Goal: Task Accomplishment & Management: Use online tool/utility

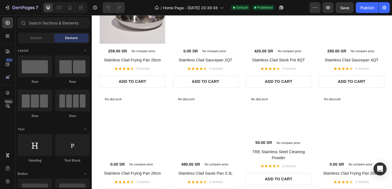
scroll to position [512, 0]
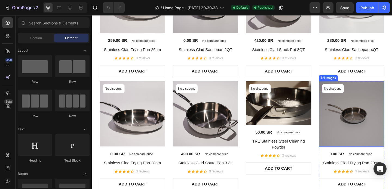
click at [375, 118] on img at bounding box center [374, 122] width 71 height 71
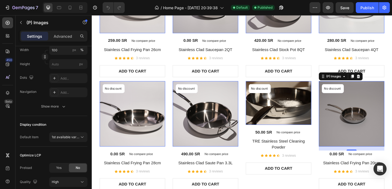
scroll to position [0, 0]
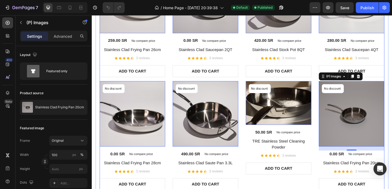
click at [115, 84] on div "No discount Not be displayed when published Product Badge (P) Images 0 259.00 S…" at bounding box center [255, 85] width 310 height 243
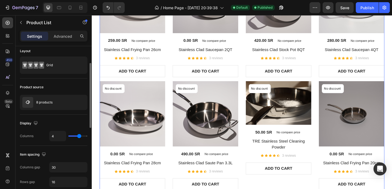
scroll to position [15, 0]
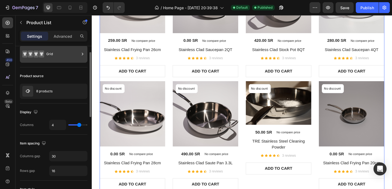
click at [55, 56] on div "Grid" at bounding box center [62, 54] width 33 height 13
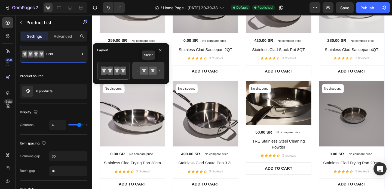
click at [145, 69] on icon at bounding box center [144, 71] width 8 height 8
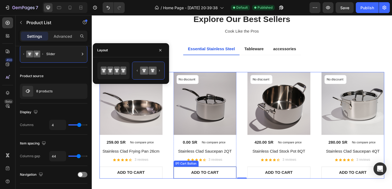
scroll to position [388, 0]
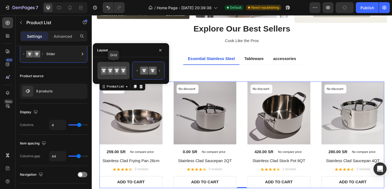
click at [117, 66] on icon at bounding box center [114, 70] width 26 height 11
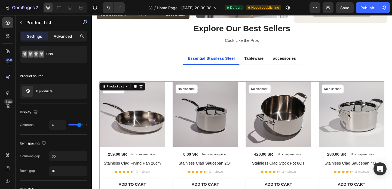
click at [64, 34] on p "Advanced" at bounding box center [63, 36] width 19 height 6
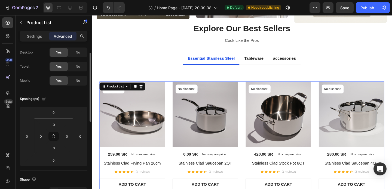
click at [41, 36] on p "Settings" at bounding box center [34, 36] width 15 height 6
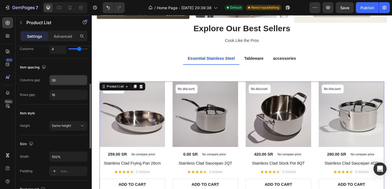
scroll to position [94, 0]
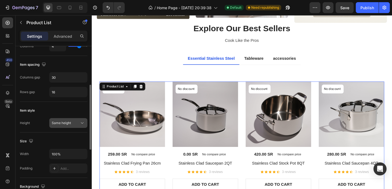
click at [78, 125] on div "Same height" at bounding box center [66, 123] width 28 height 5
click at [75, 123] on div "Same height" at bounding box center [66, 123] width 28 height 5
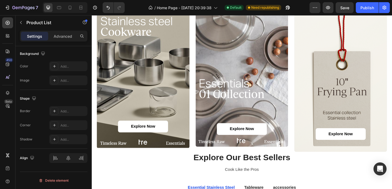
scroll to position [243, 0]
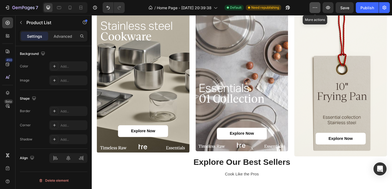
click at [313, 9] on icon "button" at bounding box center [314, 7] width 5 height 5
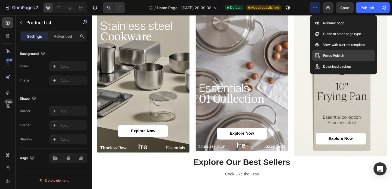
click at [347, 58] on div "Force Publish" at bounding box center [343, 55] width 63 height 11
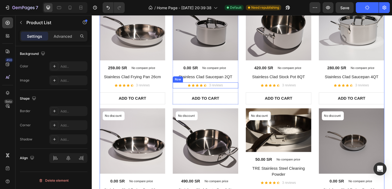
scroll to position [505, 0]
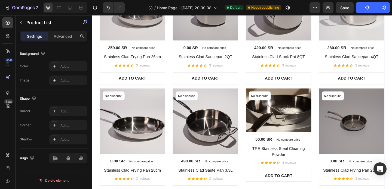
click at [256, 92] on div "No discount Not be displayed when published Product Badge (P) Images 259.00 SR …" at bounding box center [255, 92] width 310 height 243
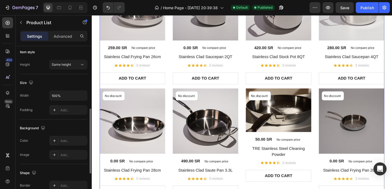
scroll to position [0, 0]
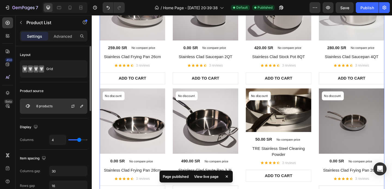
click at [66, 112] on div at bounding box center [75, 106] width 24 height 15
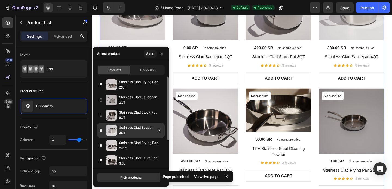
scroll to position [34, 0]
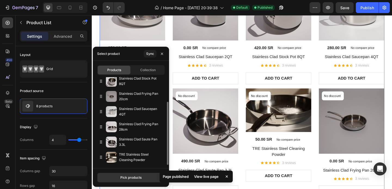
drag, startPoint x: 101, startPoint y: 158, endPoint x: 96, endPoint y: 94, distance: 63.9
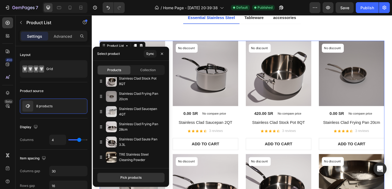
scroll to position [429, 0]
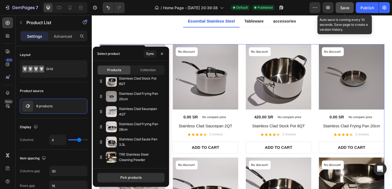
click at [347, 8] on span "Save" at bounding box center [344, 7] width 9 height 5
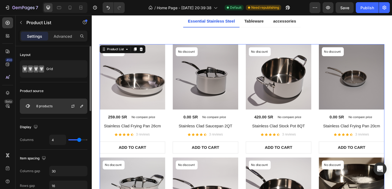
click at [63, 107] on div at bounding box center [75, 106] width 24 height 15
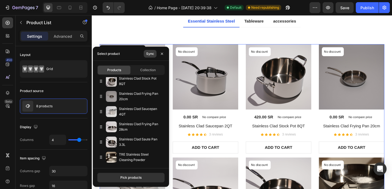
click at [148, 56] on div "Sync" at bounding box center [150, 53] width 8 height 5
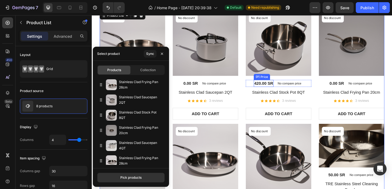
scroll to position [468, 0]
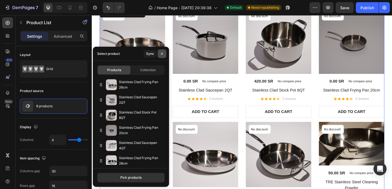
click at [161, 54] on icon "button" at bounding box center [162, 54] width 4 height 4
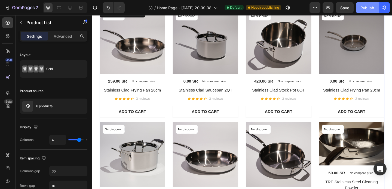
click at [375, 10] on button "Publish" at bounding box center [367, 7] width 23 height 11
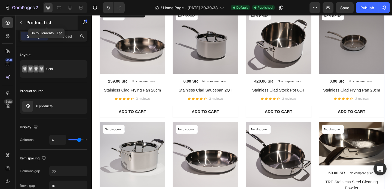
click at [20, 24] on icon "button" at bounding box center [21, 22] width 4 height 4
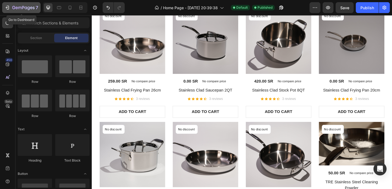
click at [13, 6] on icon "button" at bounding box center [13, 7] width 3 height 3
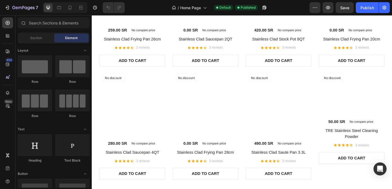
scroll to position [521, 0]
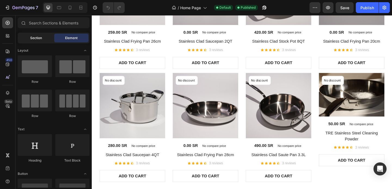
click at [45, 37] on div "Section" at bounding box center [36, 38] width 34 height 9
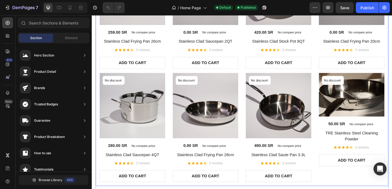
click at [97, 64] on div "Title Line No discount Not be displayed when published Product Badge (P) Images…" at bounding box center [255, 68] width 319 height 265
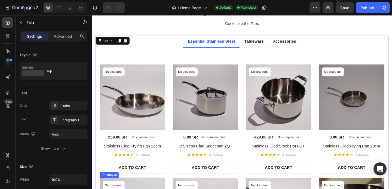
scroll to position [405, 0]
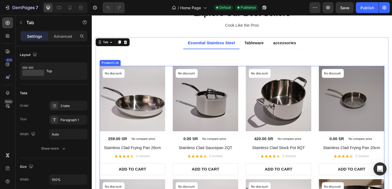
click at [176, 88] on div "No discount Not be displayed when published Product Badge (P) Images 259.00 SR …" at bounding box center [255, 192] width 310 height 243
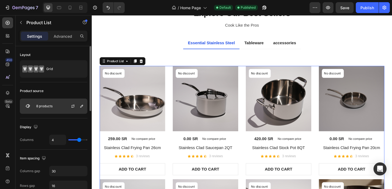
click at [57, 113] on div "8 products" at bounding box center [54, 106] width 68 height 15
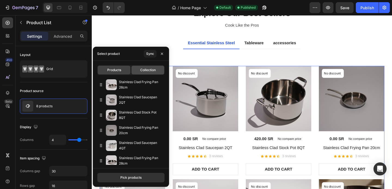
click at [137, 71] on div "Collection" at bounding box center [148, 70] width 33 height 9
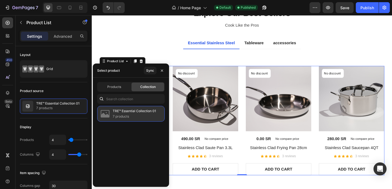
click at [121, 117] on p "7 products" at bounding box center [134, 116] width 43 height 5
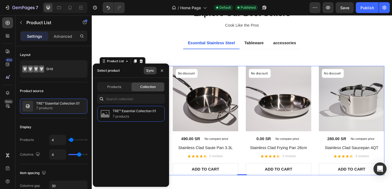
click at [148, 72] on div "Sync" at bounding box center [150, 70] width 8 height 5
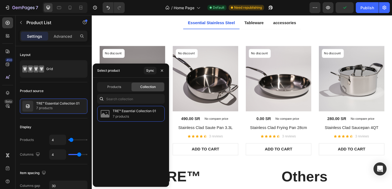
scroll to position [418, 0]
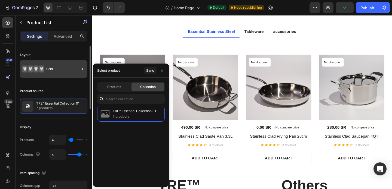
click at [60, 74] on div "Grid" at bounding box center [62, 69] width 33 height 13
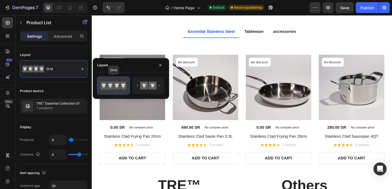
click at [112, 80] on icon at bounding box center [114, 85] width 26 height 11
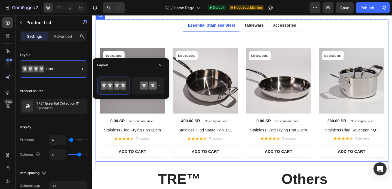
scroll to position [425, 0]
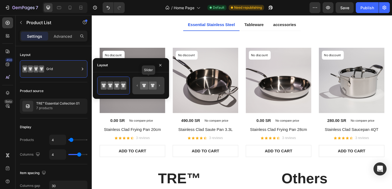
click at [147, 86] on icon at bounding box center [144, 86] width 8 height 8
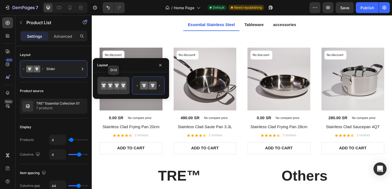
click at [123, 87] on icon at bounding box center [123, 86] width 4 height 4
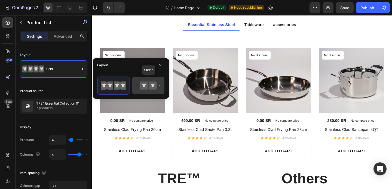
click at [147, 90] on icon at bounding box center [149, 85] width 26 height 11
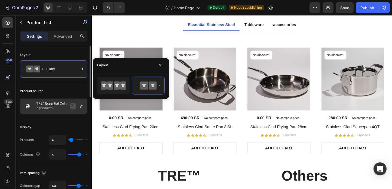
click at [75, 105] on button "button" at bounding box center [73, 106] width 7 height 7
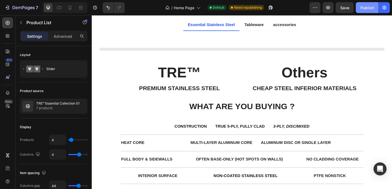
click at [368, 7] on div "Publish" at bounding box center [367, 8] width 14 height 6
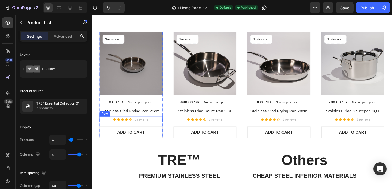
scroll to position [436, 0]
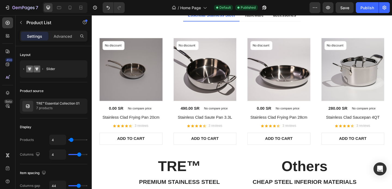
click at [173, 85] on div "No discount Not be displayed when published Product Badge (P) Images 0.00 SR (P…" at bounding box center [255, 98] width 310 height 116
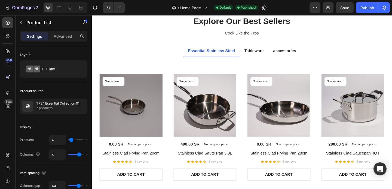
scroll to position [391, 0]
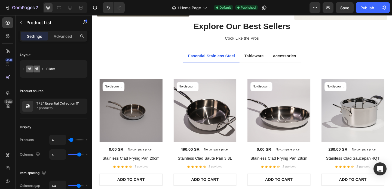
click at [176, 102] on div "No discount Not be displayed when published Product Badge (P) Images 0.00 SR (P…" at bounding box center [255, 143] width 310 height 116
click at [255, 114] on div "No discount Not be displayed when published Product Badge (P) Images 0.00 SR (P…" at bounding box center [255, 143] width 310 height 116
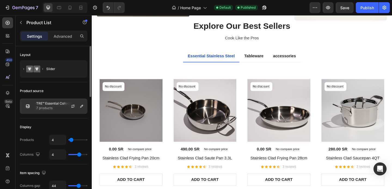
click at [56, 106] on p "7 products" at bounding box center [57, 108] width 43 height 5
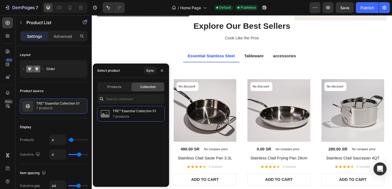
click at [121, 81] on div "Products Collection TRE™ Essential Collection 01 7 products" at bounding box center [131, 132] width 76 height 109
click at [121, 88] on span "Products" at bounding box center [114, 87] width 14 height 5
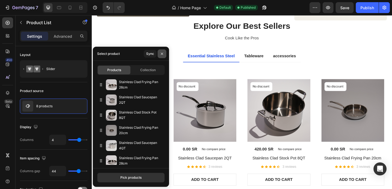
click at [162, 54] on icon "button" at bounding box center [162, 54] width 2 height 2
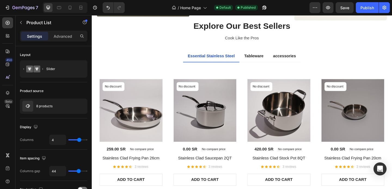
click at [254, 106] on div "No discount Not be displayed when published Product Badge (P) Images 259.00 SR …" at bounding box center [255, 143] width 310 height 116
click at [191, 119] on img at bounding box center [215, 119] width 69 height 69
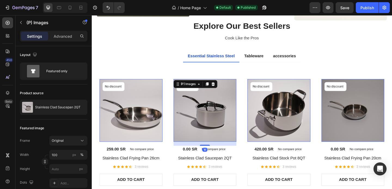
click at [175, 121] on div "No discount Not be displayed when published Product Badge (P) Images 0 259.00 S…" at bounding box center [255, 143] width 310 height 116
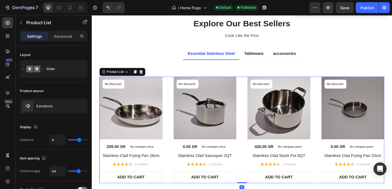
scroll to position [394, 0]
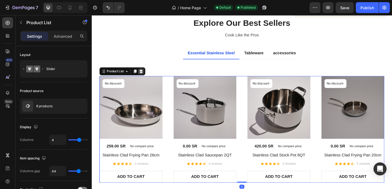
click at [145, 77] on icon at bounding box center [146, 77] width 4 height 4
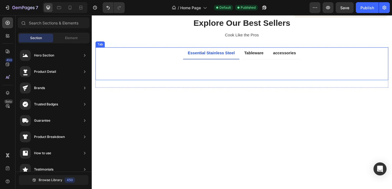
click at [239, 71] on div "Title Line View All Button" at bounding box center [255, 75] width 310 height 14
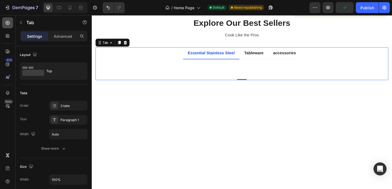
click at [8, 25] on icon at bounding box center [7, 22] width 5 height 5
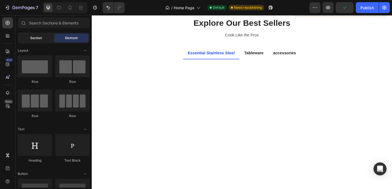
click at [33, 37] on span "Section" at bounding box center [36, 38] width 12 height 5
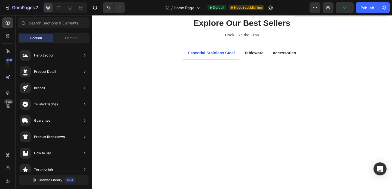
click at [66, 33] on div "Section Element" at bounding box center [54, 38] width 72 height 11
click at [59, 42] on div "Element" at bounding box center [71, 38] width 34 height 9
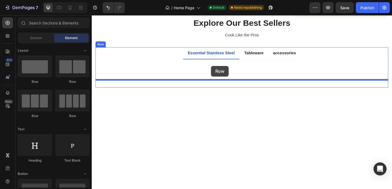
drag, startPoint x: 127, startPoint y: 85, endPoint x: 222, endPoint y: 71, distance: 95.3
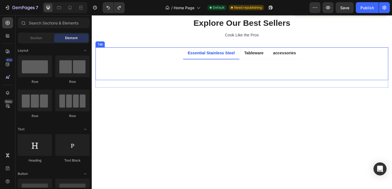
click at [208, 63] on li "Essential Stainless Steel" at bounding box center [222, 56] width 62 height 13
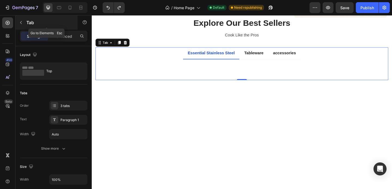
click at [19, 21] on icon "button" at bounding box center [21, 22] width 4 height 4
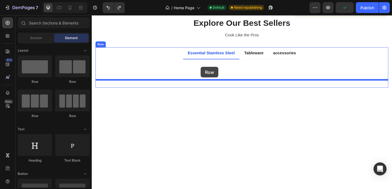
drag, startPoint x: 130, startPoint y: 79, endPoint x: 210, endPoint y: 72, distance: 80.6
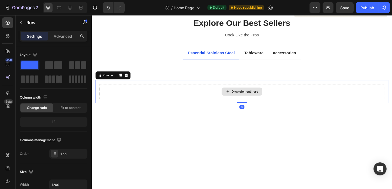
click at [262, 101] on div "Drop element here" at bounding box center [255, 98] width 44 height 9
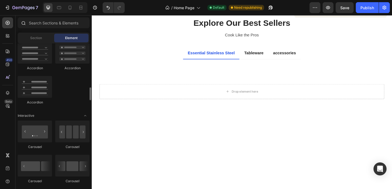
scroll to position [480, 0]
click at [53, 24] on input "text" at bounding box center [54, 22] width 72 height 11
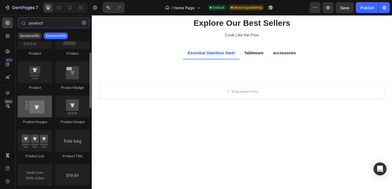
scroll to position [27, 0]
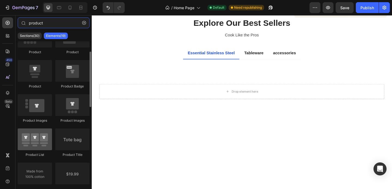
type input "product"
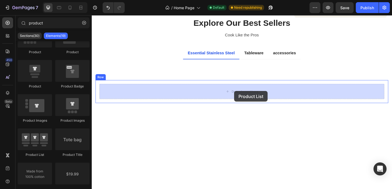
drag, startPoint x: 125, startPoint y: 157, endPoint x: 247, endPoint y: 98, distance: 134.8
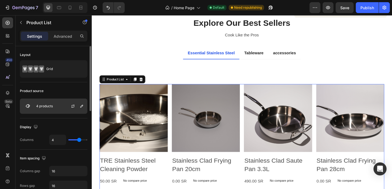
click at [55, 107] on div "4 products" at bounding box center [54, 106] width 68 height 15
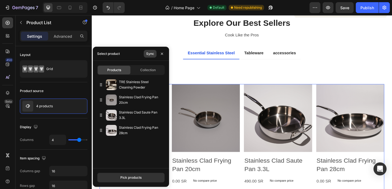
click at [153, 53] on div "Sync" at bounding box center [150, 53] width 8 height 5
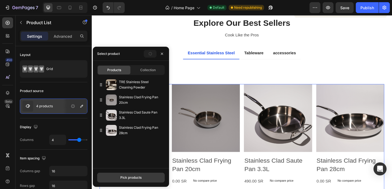
click at [135, 178] on div "Pick products" at bounding box center [130, 178] width 21 height 5
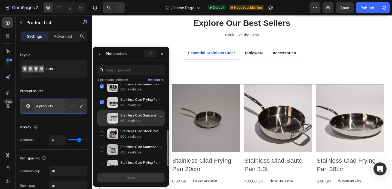
scroll to position [60, 0]
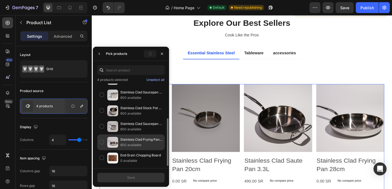
click at [102, 144] on div "Stainless Clad Frying Pan 26cm 600 available" at bounding box center [131, 143] width 68 height 16
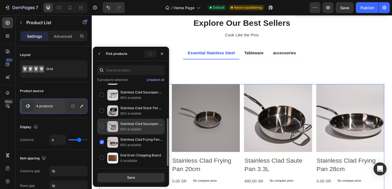
click at [101, 130] on div "Stainless Clad Saucepan 2QT 600 available" at bounding box center [131, 127] width 68 height 16
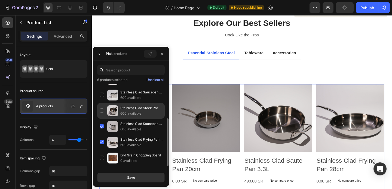
click at [101, 110] on div "Stainless Clad Stock Pot 8QT 600 available" at bounding box center [131, 111] width 68 height 16
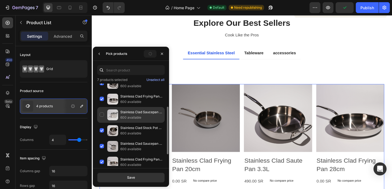
click at [102, 117] on div "Stainless Clad Saucepan 4QT 600 available" at bounding box center [131, 115] width 68 height 16
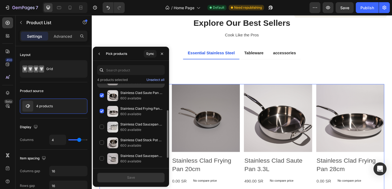
scroll to position [34, 0]
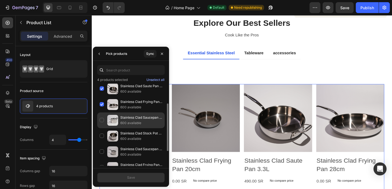
click at [104, 117] on div "Stainless Clad Saucepan 4QT 600 available" at bounding box center [131, 121] width 68 height 16
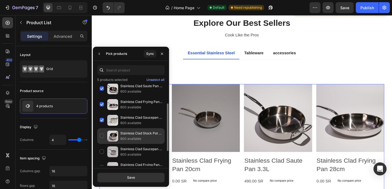
click at [104, 133] on div "Stainless Clad Stock Pot 8QT 600 available" at bounding box center [131, 137] width 68 height 16
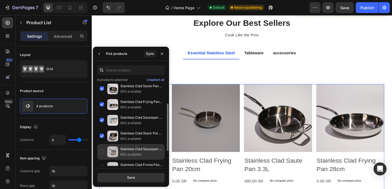
click at [107, 152] on img at bounding box center [112, 152] width 11 height 11
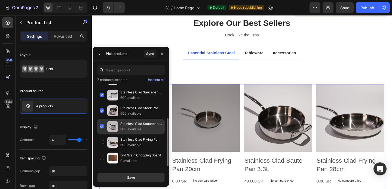
click at [120, 130] on div "Stainless Clad Saucepan 2QT 600 available" at bounding box center [131, 127] width 68 height 16
click at [120, 131] on div "Stainless Clad Saucepan 2QT 600 available" at bounding box center [131, 127] width 68 height 16
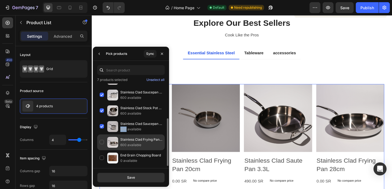
click at [120, 143] on div "Stainless Clad Frying Pan 26cm 600 available" at bounding box center [131, 143] width 68 height 16
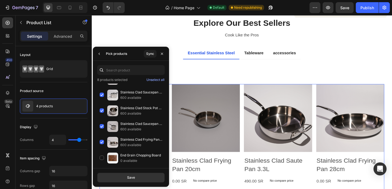
click at [129, 170] on div "Save" at bounding box center [131, 178] width 76 height 19
click at [129, 176] on div "Save" at bounding box center [131, 178] width 8 height 5
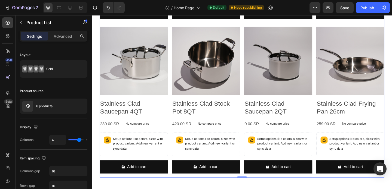
scroll to position [628, 0]
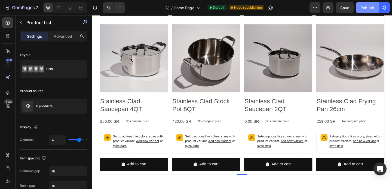
click at [368, 10] on button "Publish" at bounding box center [367, 7] width 23 height 11
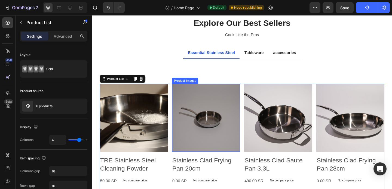
scroll to position [390, 0]
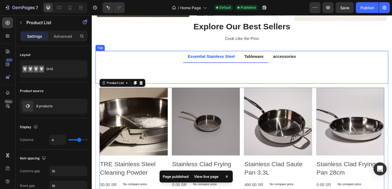
click at [265, 60] on p "Tableware" at bounding box center [268, 60] width 21 height 7
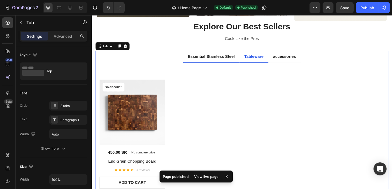
click at [243, 60] on p "Essential Stainless Steel" at bounding box center [221, 60] width 51 height 7
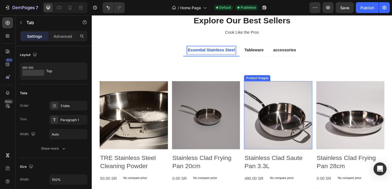
scroll to position [435, 0]
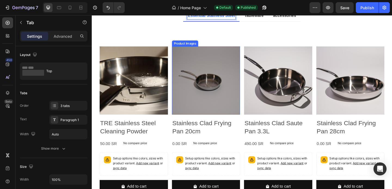
click at [234, 102] on img at bounding box center [216, 86] width 74 height 74
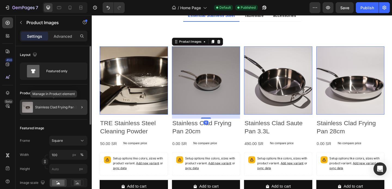
click at [58, 106] on p "Stainless Clad Frying Pan 20cm" at bounding box center [59, 108] width 49 height 4
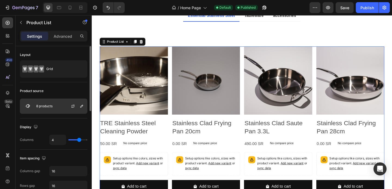
click at [57, 106] on div "8 products" at bounding box center [54, 106] width 68 height 15
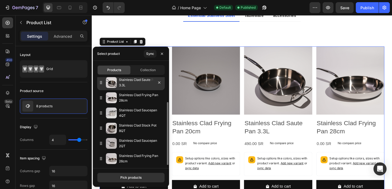
scroll to position [0, 0]
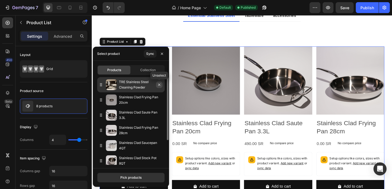
click at [160, 87] on button "button" at bounding box center [159, 85] width 7 height 7
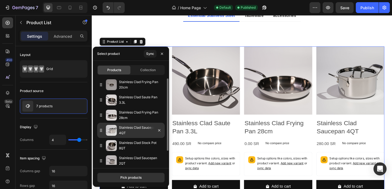
scroll to position [19, 0]
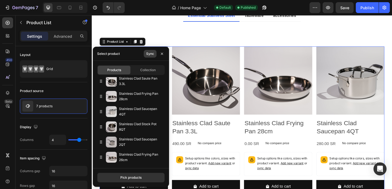
click at [149, 56] on div "Sync" at bounding box center [150, 53] width 8 height 5
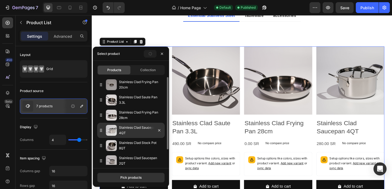
scroll to position [0, 0]
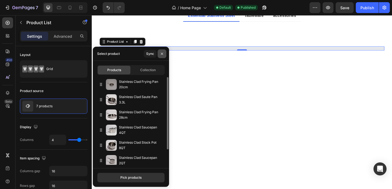
click at [163, 51] on button "button" at bounding box center [162, 54] width 9 height 9
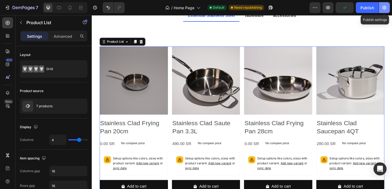
click at [384, 7] on icon "button" at bounding box center [384, 7] width 5 height 5
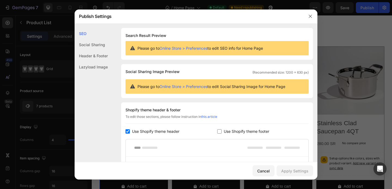
scroll to position [94, 0]
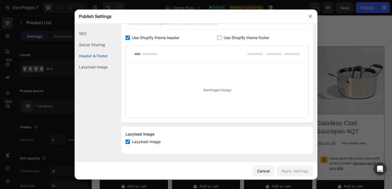
click at [95, 44] on div "Social Sharing" at bounding box center [91, 44] width 33 height 11
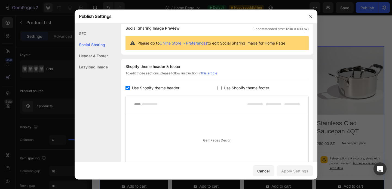
scroll to position [35, 0]
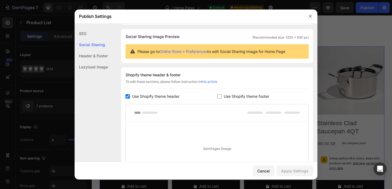
click at [304, 17] on div at bounding box center [310, 16] width 14 height 14
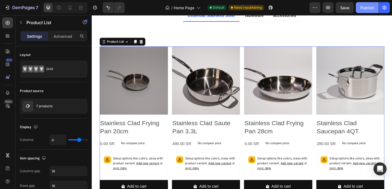
click at [369, 7] on div "Publish" at bounding box center [367, 8] width 14 height 6
click at [316, 8] on icon "button" at bounding box center [314, 7] width 5 height 5
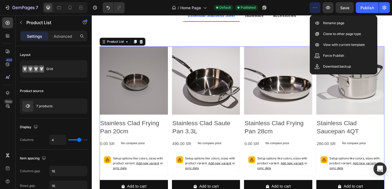
click at [316, 8] on icon "button" at bounding box center [314, 7] width 5 height 5
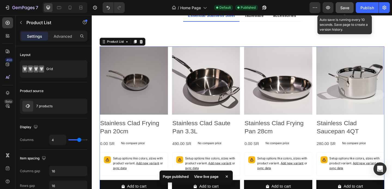
click at [341, 9] on span "Save" at bounding box center [344, 7] width 9 height 5
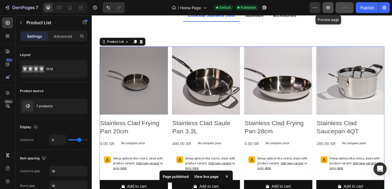
click at [328, 10] on icon "button" at bounding box center [327, 7] width 5 height 5
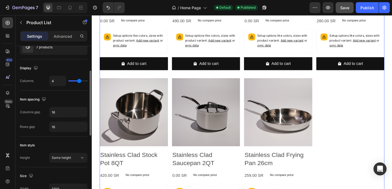
scroll to position [59, 0]
type input "5"
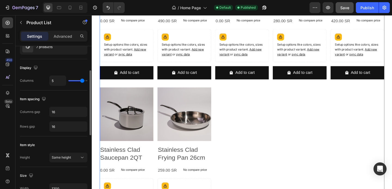
drag, startPoint x: 79, startPoint y: 83, endPoint x: 83, endPoint y: 83, distance: 3.5
type input "5"
click at [83, 81] on input "range" at bounding box center [77, 80] width 19 height 1
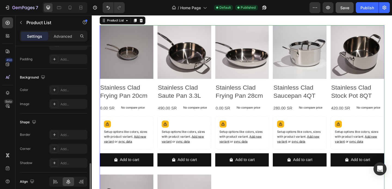
scroll to position [227, 0]
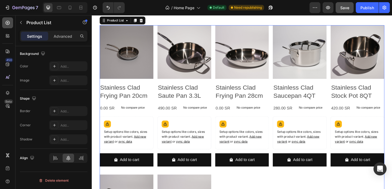
click at [9, 23] on icon at bounding box center [7, 22] width 5 height 5
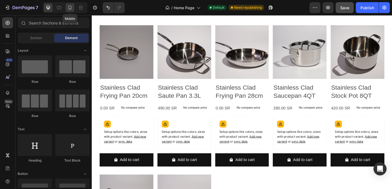
click at [72, 8] on icon at bounding box center [69, 7] width 5 height 5
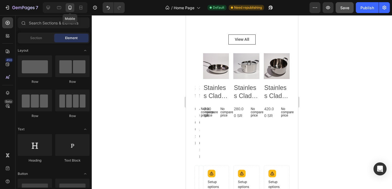
scroll to position [470, 0]
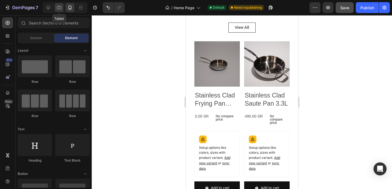
click at [62, 8] on div at bounding box center [59, 7] width 9 height 9
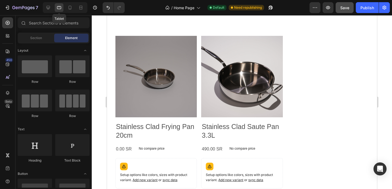
scroll to position [458, 0]
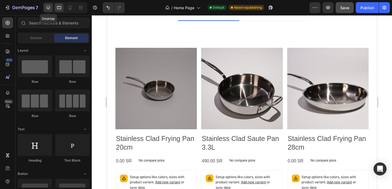
click at [46, 8] on icon at bounding box center [47, 7] width 5 height 5
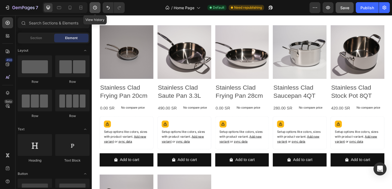
click at [96, 5] on icon "button" at bounding box center [94, 7] width 5 height 5
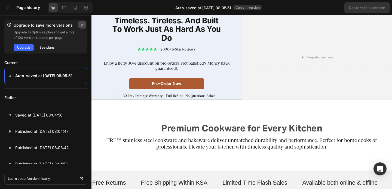
click at [82, 25] on icon "button" at bounding box center [82, 25] width 2 height 2
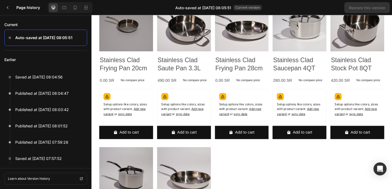
scroll to position [481, 0]
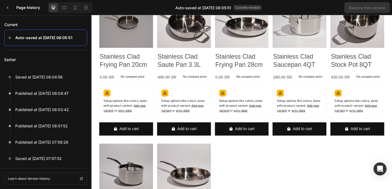
click at [127, 94] on div "Setup options like colors, sizes with product variant. Add new variant or sync …" at bounding box center [129, 109] width 54 height 31
click at [148, 99] on div "Setup options like colors, sizes with product variant. Add new variant or sync …" at bounding box center [129, 109] width 54 height 31
click at [10, 5] on div at bounding box center [7, 7] width 11 height 11
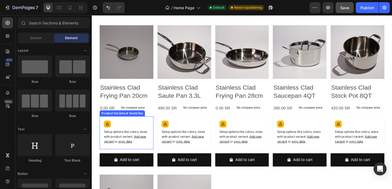
click at [142, 129] on div "Setup options like colors, sizes with product variant. Add new variant or sync …" at bounding box center [130, 143] width 54 height 31
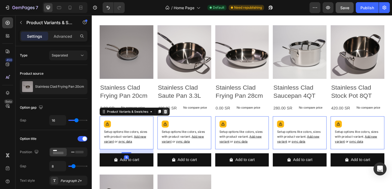
click at [173, 119] on icon at bounding box center [172, 120] width 4 height 4
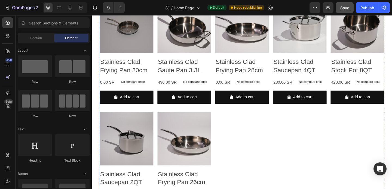
scroll to position [486, 0]
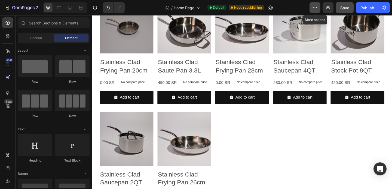
click at [318, 10] on button "button" at bounding box center [315, 7] width 11 height 11
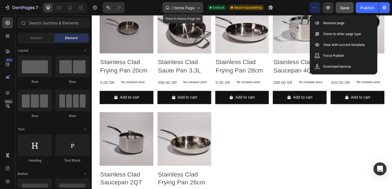
click at [195, 7] on div "/ Home Page" at bounding box center [183, 7] width 41 height 11
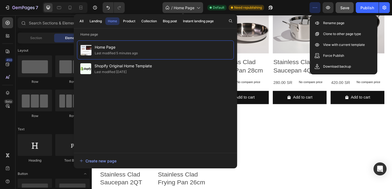
click at [195, 7] on div "/ Home Page" at bounding box center [183, 7] width 41 height 11
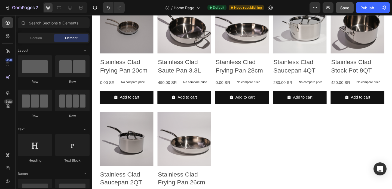
click at [136, 10] on div "/ Home Page Default Need republishing" at bounding box center [219, 7] width 181 height 11
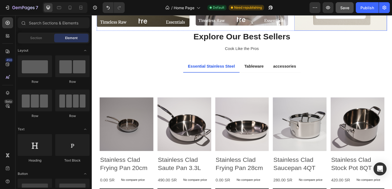
scroll to position [381, 0]
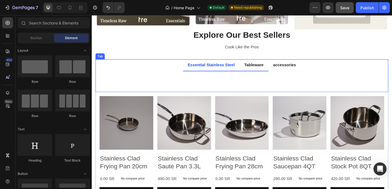
click at [270, 71] on p "Tableware" at bounding box center [268, 69] width 21 height 7
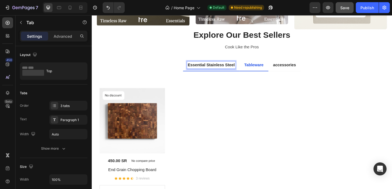
click at [265, 71] on p "Tableware" at bounding box center [268, 69] width 21 height 7
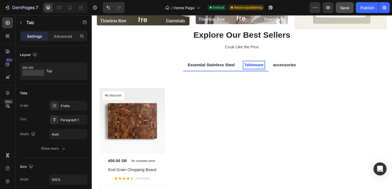
click at [238, 71] on p "Essential Stainless Steel" at bounding box center [221, 69] width 51 height 7
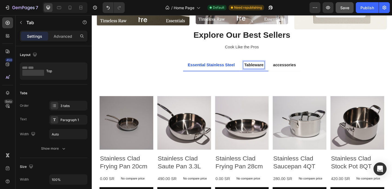
click at [264, 66] on p "Tableware" at bounding box center [268, 69] width 21 height 7
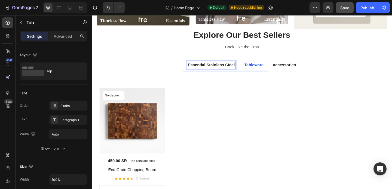
click at [244, 70] on p "Essential Stainless Steel" at bounding box center [221, 69] width 51 height 7
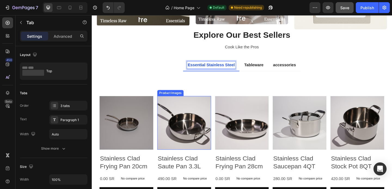
click at [184, 125] on img at bounding box center [192, 132] width 59 height 59
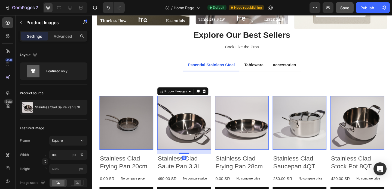
click at [148, 128] on img at bounding box center [129, 132] width 59 height 59
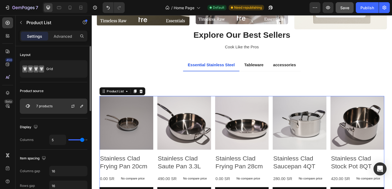
click at [68, 107] on div at bounding box center [75, 106] width 24 height 15
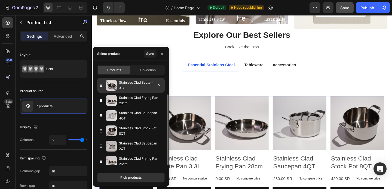
scroll to position [19, 0]
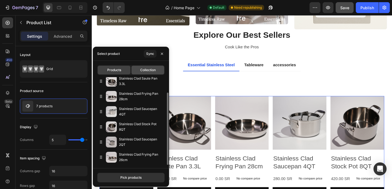
click at [143, 66] on div "Collection" at bounding box center [148, 70] width 33 height 9
type input "10"
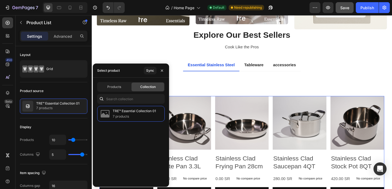
click at [157, 70] on div "Sync" at bounding box center [155, 71] width 23 height 14
click at [155, 71] on button "Sync" at bounding box center [150, 71] width 13 height 8
click at [164, 70] on icon "button" at bounding box center [162, 71] width 4 height 4
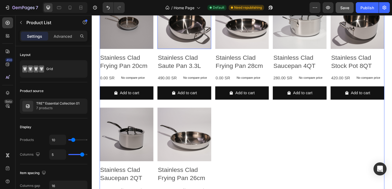
scroll to position [510, 0]
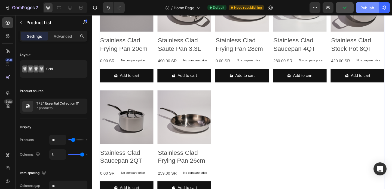
click at [367, 8] on div "Publish" at bounding box center [367, 8] width 14 height 6
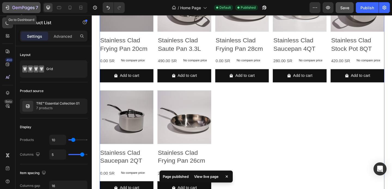
click at [11, 9] on div "7" at bounding box center [21, 7] width 33 height 7
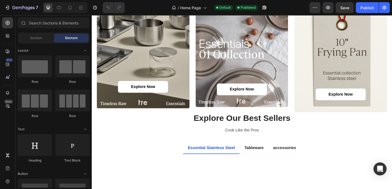
scroll to position [272, 0]
